Goal: Find specific page/section: Find specific page/section

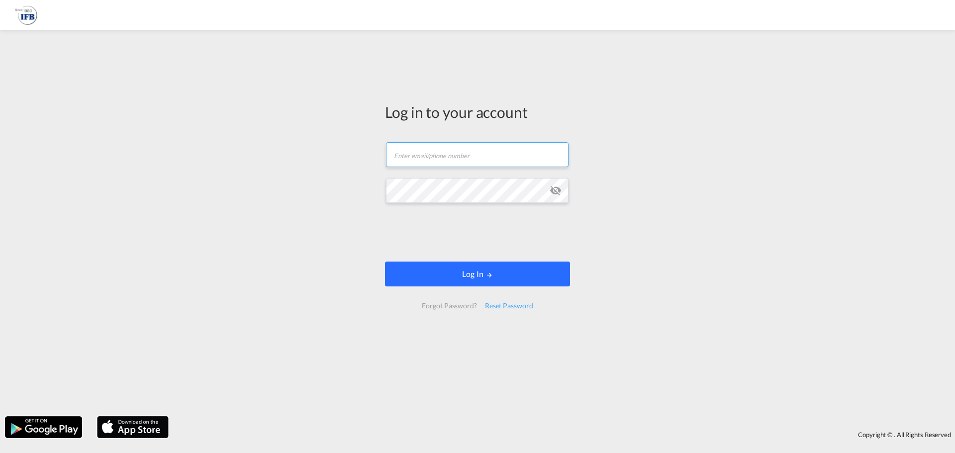
type input "[PERSON_NAME][EMAIL_ADDRESS][PERSON_NAME][DOMAIN_NAME]"
click at [478, 282] on button "Log In" at bounding box center [477, 274] width 185 height 25
